Goal: Information Seeking & Learning: Learn about a topic

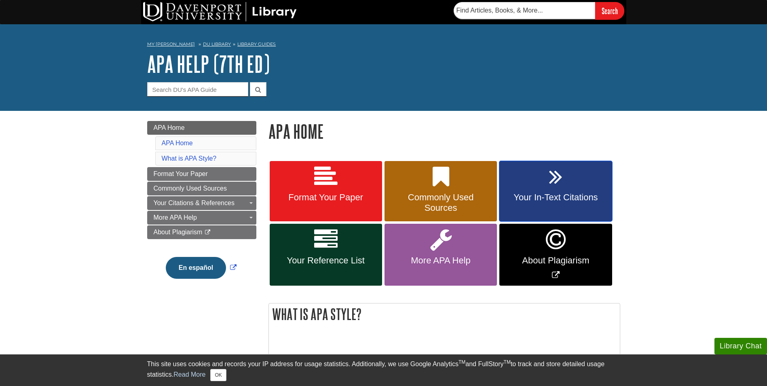
click at [530, 183] on link "Your In-Text Citations" at bounding box center [555, 191] width 112 height 61
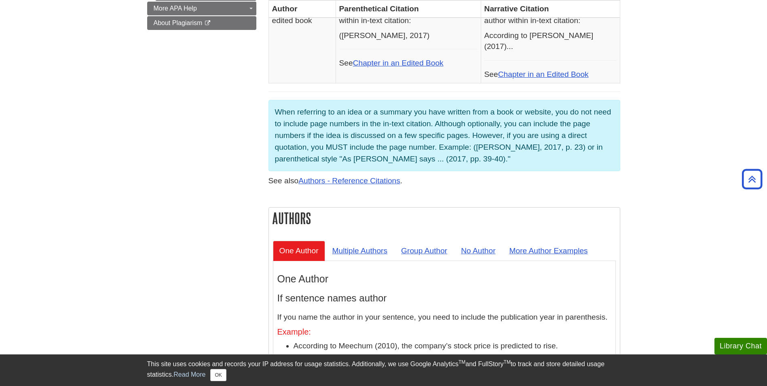
scroll to position [566, 0]
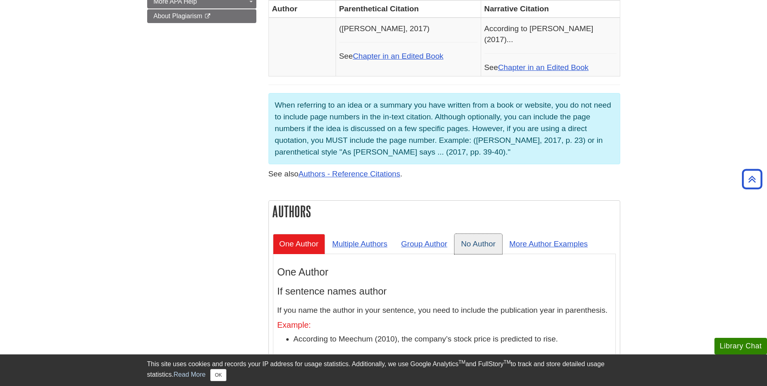
click at [475, 234] on link "No Author" at bounding box center [477, 244] width 47 height 20
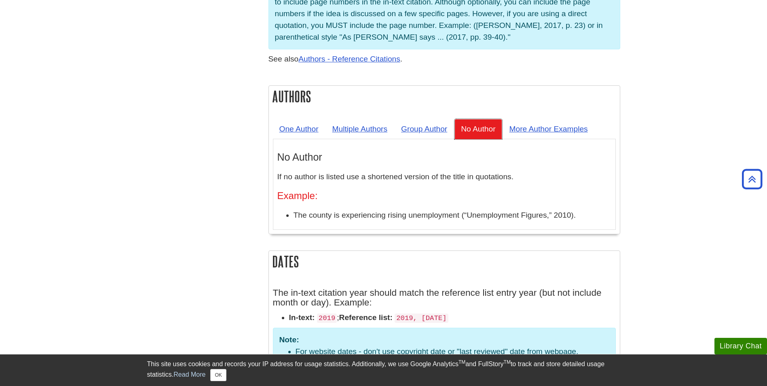
scroll to position [687, 0]
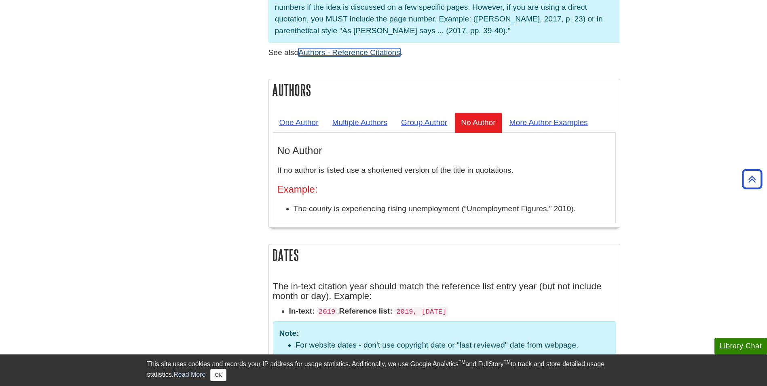
click at [354, 48] on link "Authors - Reference Citations" at bounding box center [349, 52] width 102 height 8
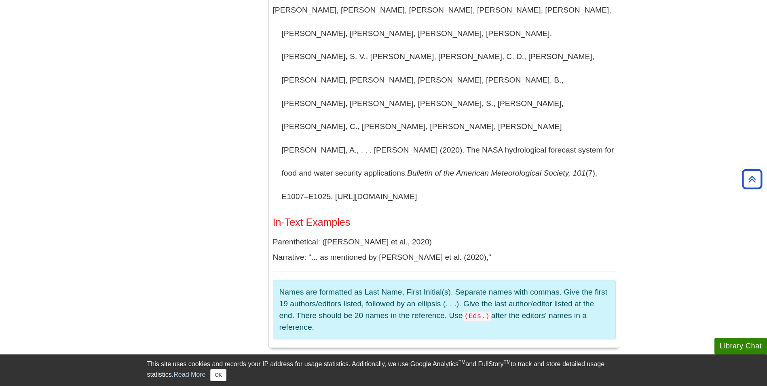
scroll to position [1172, 0]
